Goal: Task Accomplishment & Management: Complete application form

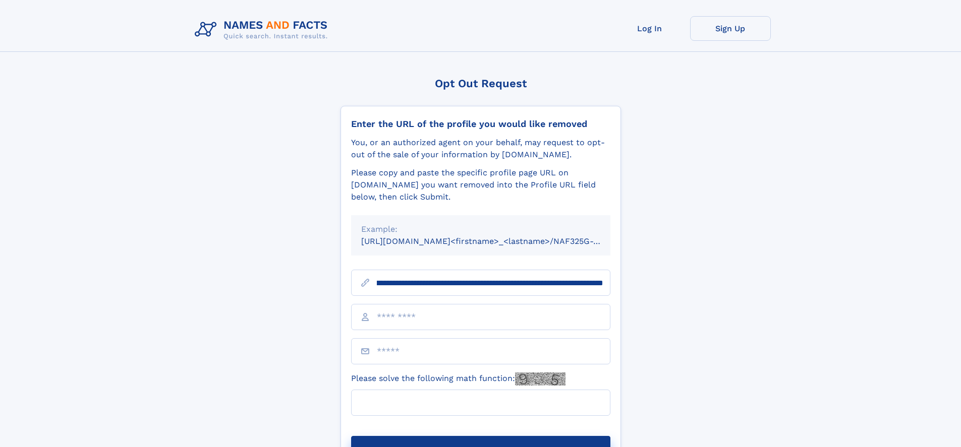
scroll to position [0, 112]
type input "**********"
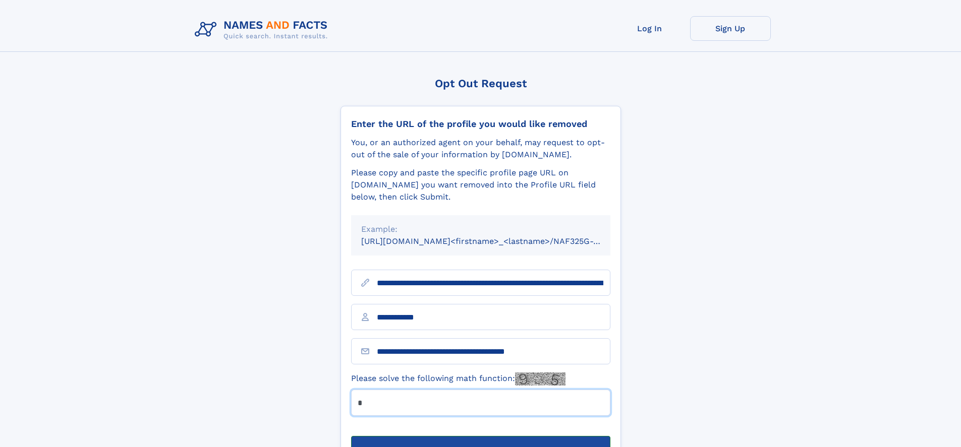
type input "*"
click at [480, 436] on button "Submit Opt Out Request" at bounding box center [480, 452] width 259 height 32
